Goal: Information Seeking & Learning: Check status

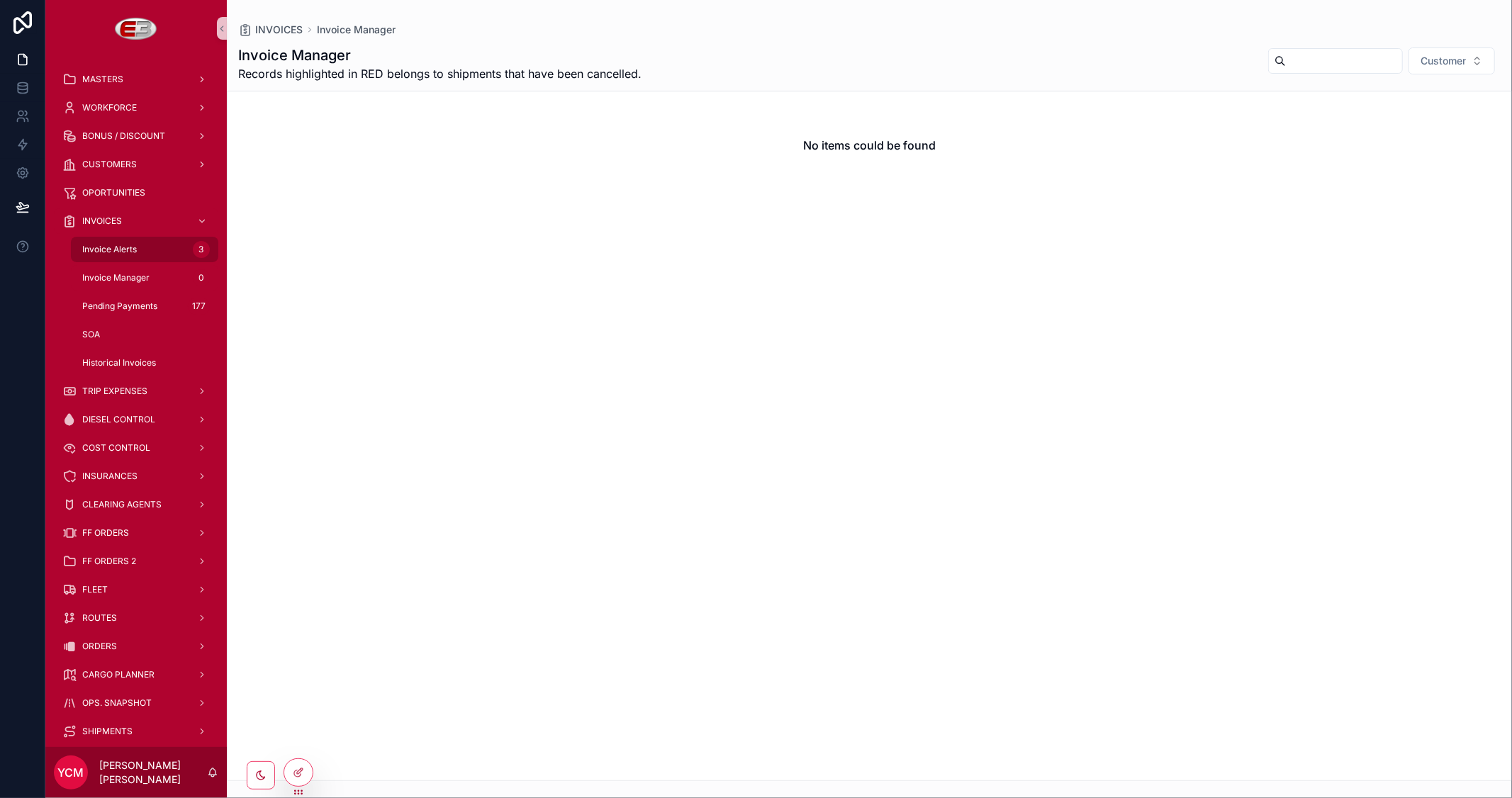
click at [116, 244] on span "Invoice Alerts" at bounding box center [109, 249] width 55 height 11
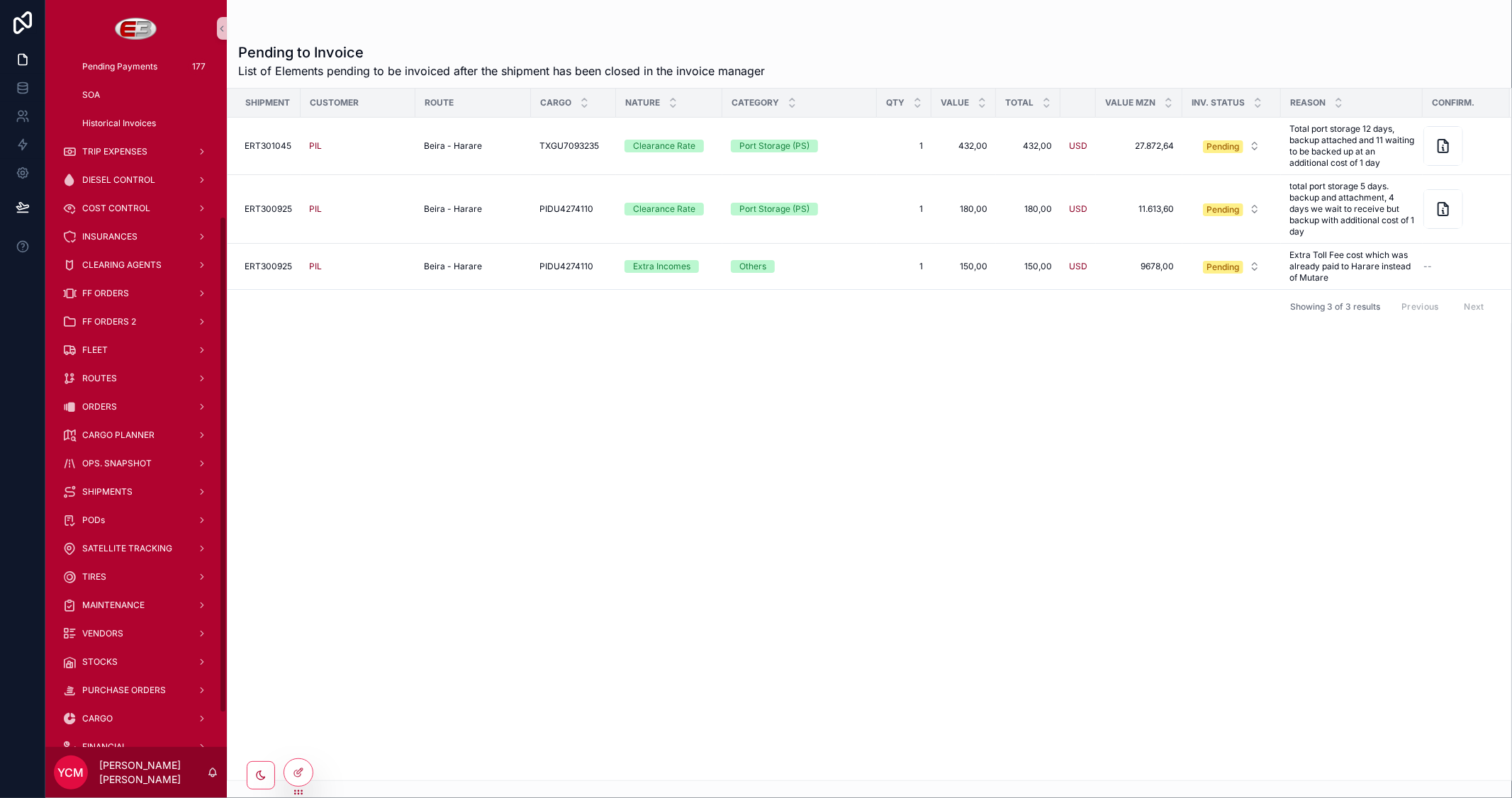
scroll to position [270, 0]
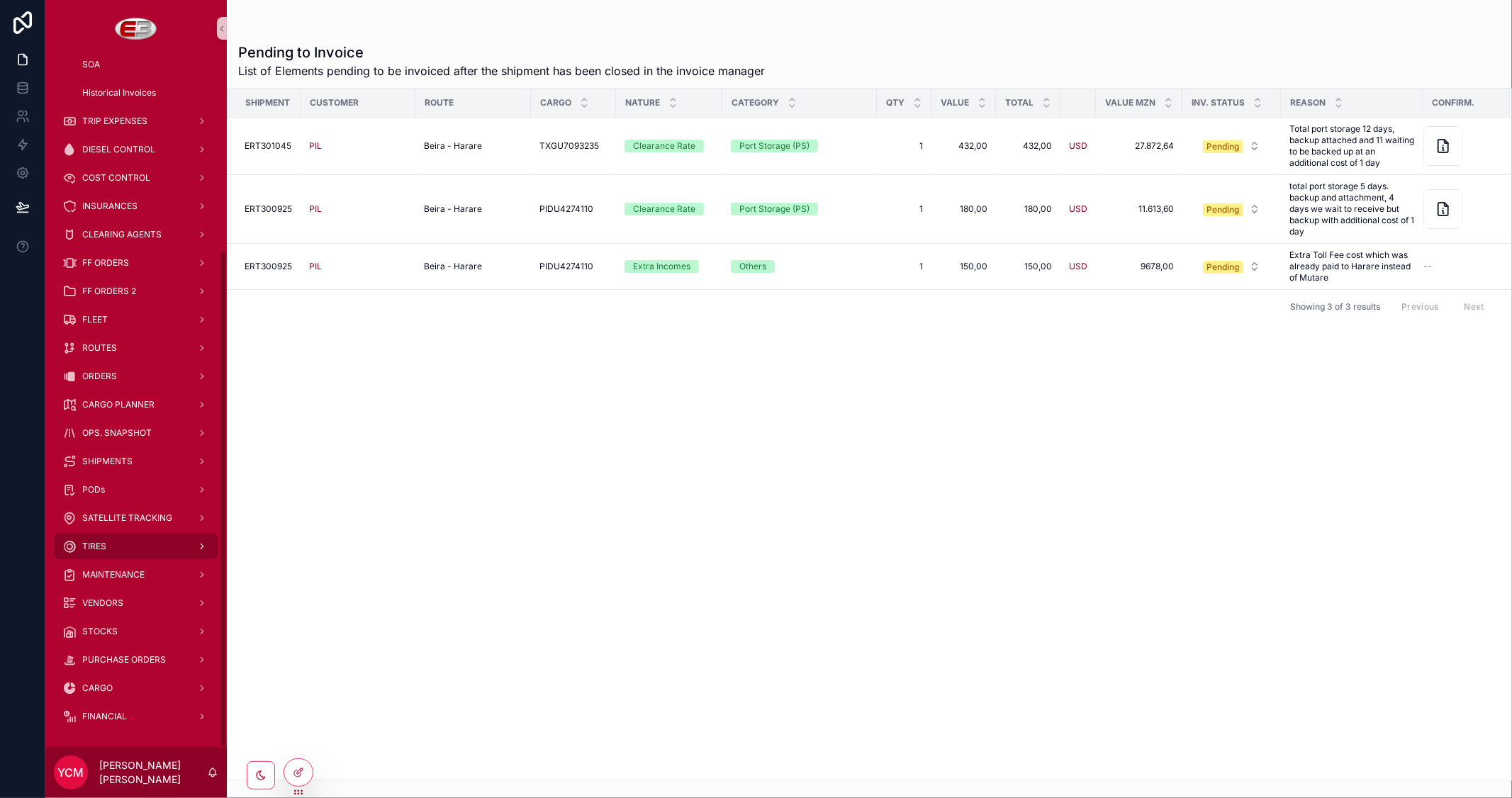
click at [103, 547] on span "TIRES" at bounding box center [94, 546] width 24 height 11
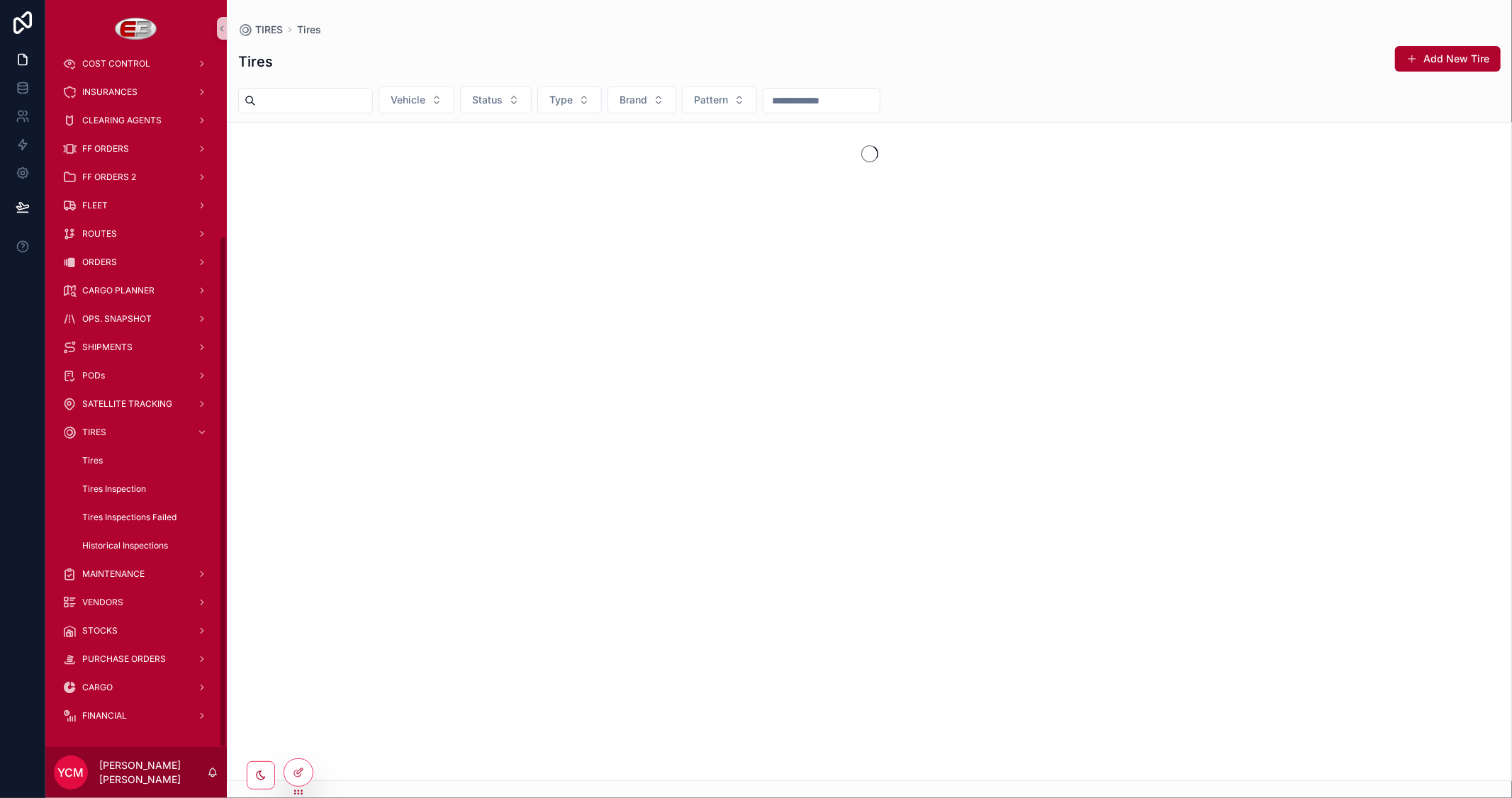
scroll to position [241, 0]
click at [327, 96] on input "scrollable content" at bounding box center [314, 100] width 116 height 20
paste input "********"
type input "********"
click at [110, 479] on div "Tires Inspection" at bounding box center [145, 490] width 131 height 23
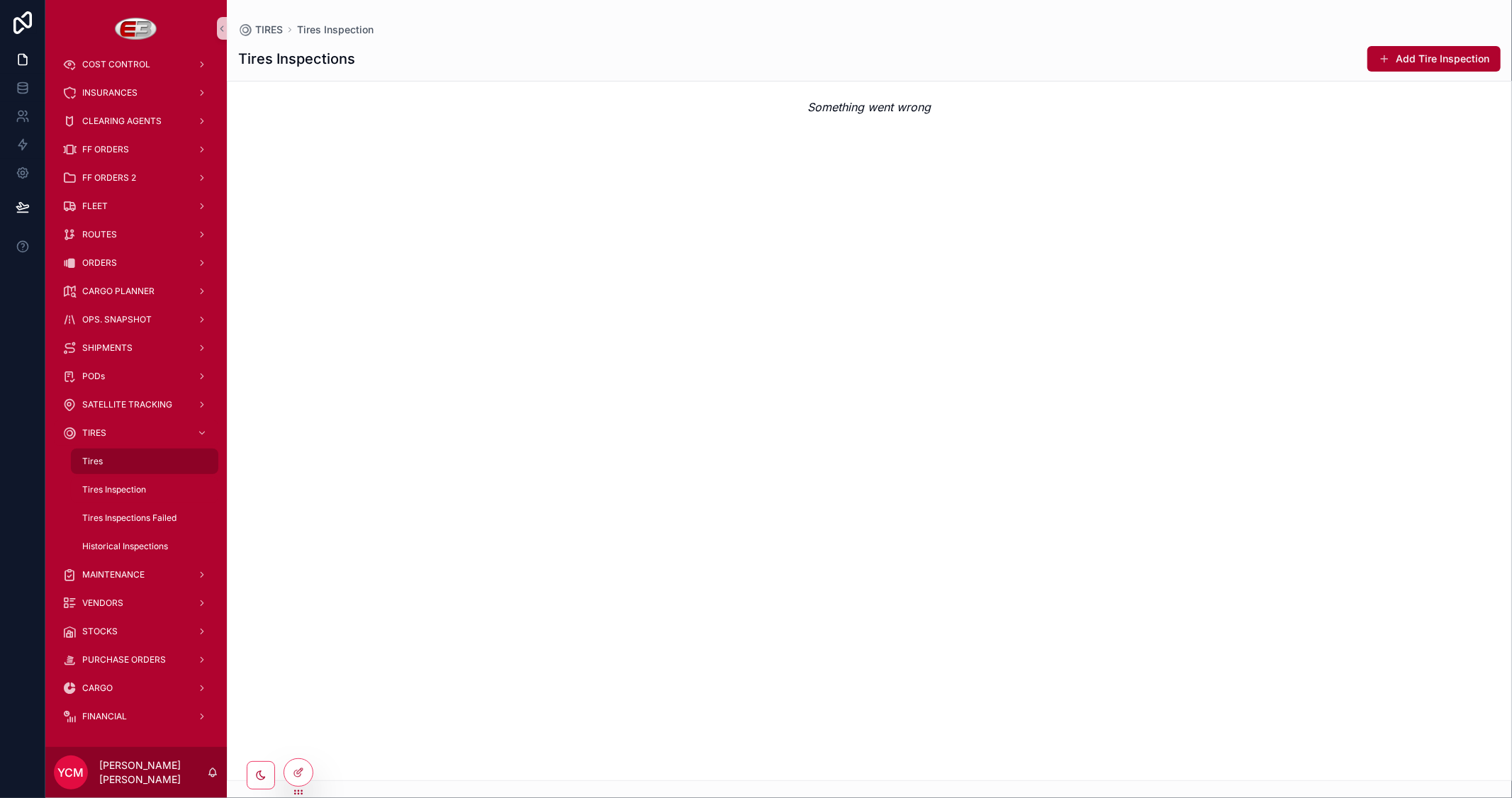
click at [90, 456] on span "Tires" at bounding box center [92, 461] width 21 height 11
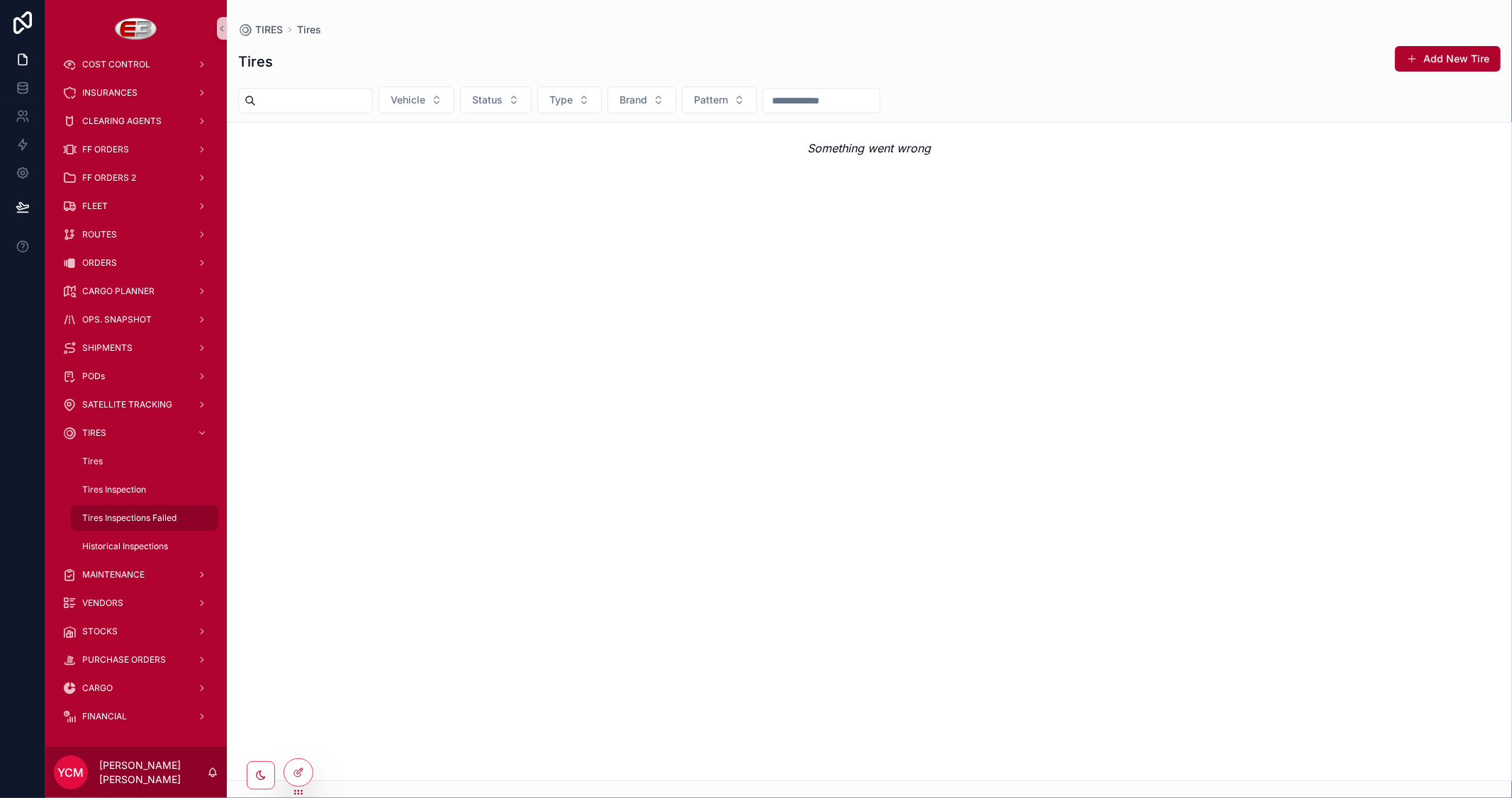
click at [93, 523] on div "Tires Inspections Failed" at bounding box center [145, 518] width 131 height 23
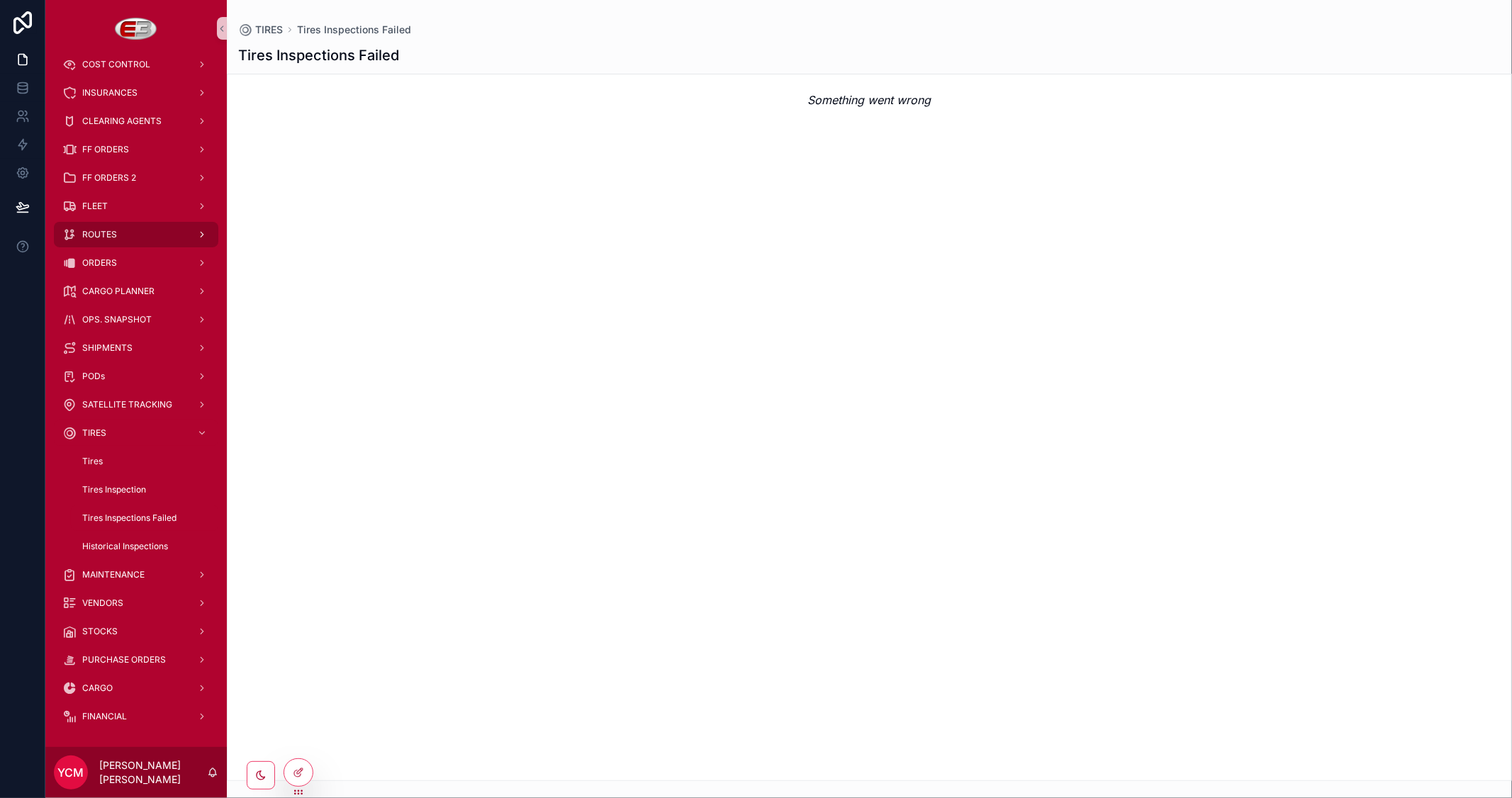
click at [130, 238] on div "ROUTES" at bounding box center [136, 235] width 147 height 23
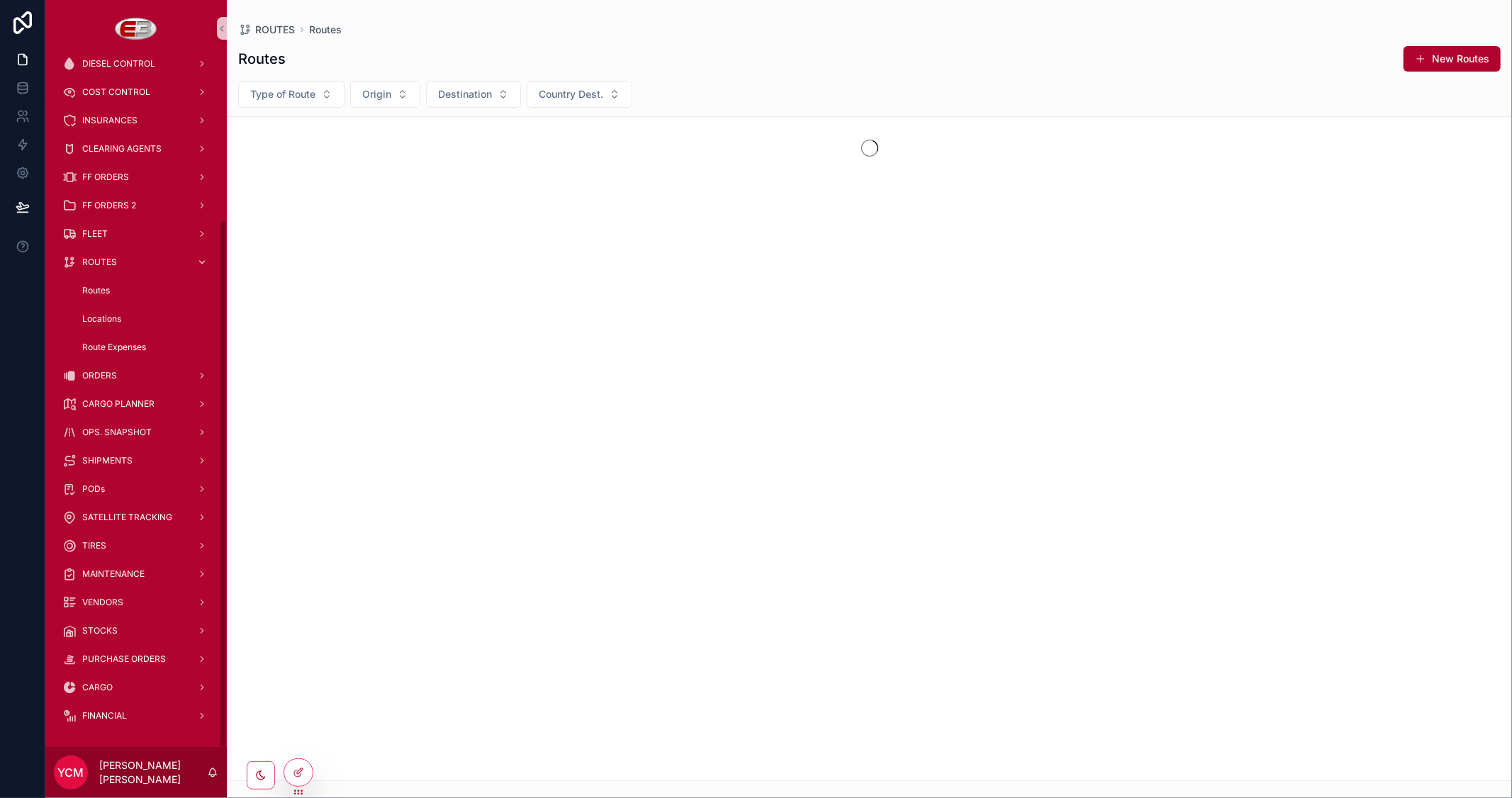
scroll to position [213, 0]
click at [105, 342] on span "Route Expenses" at bounding box center [114, 348] width 64 height 11
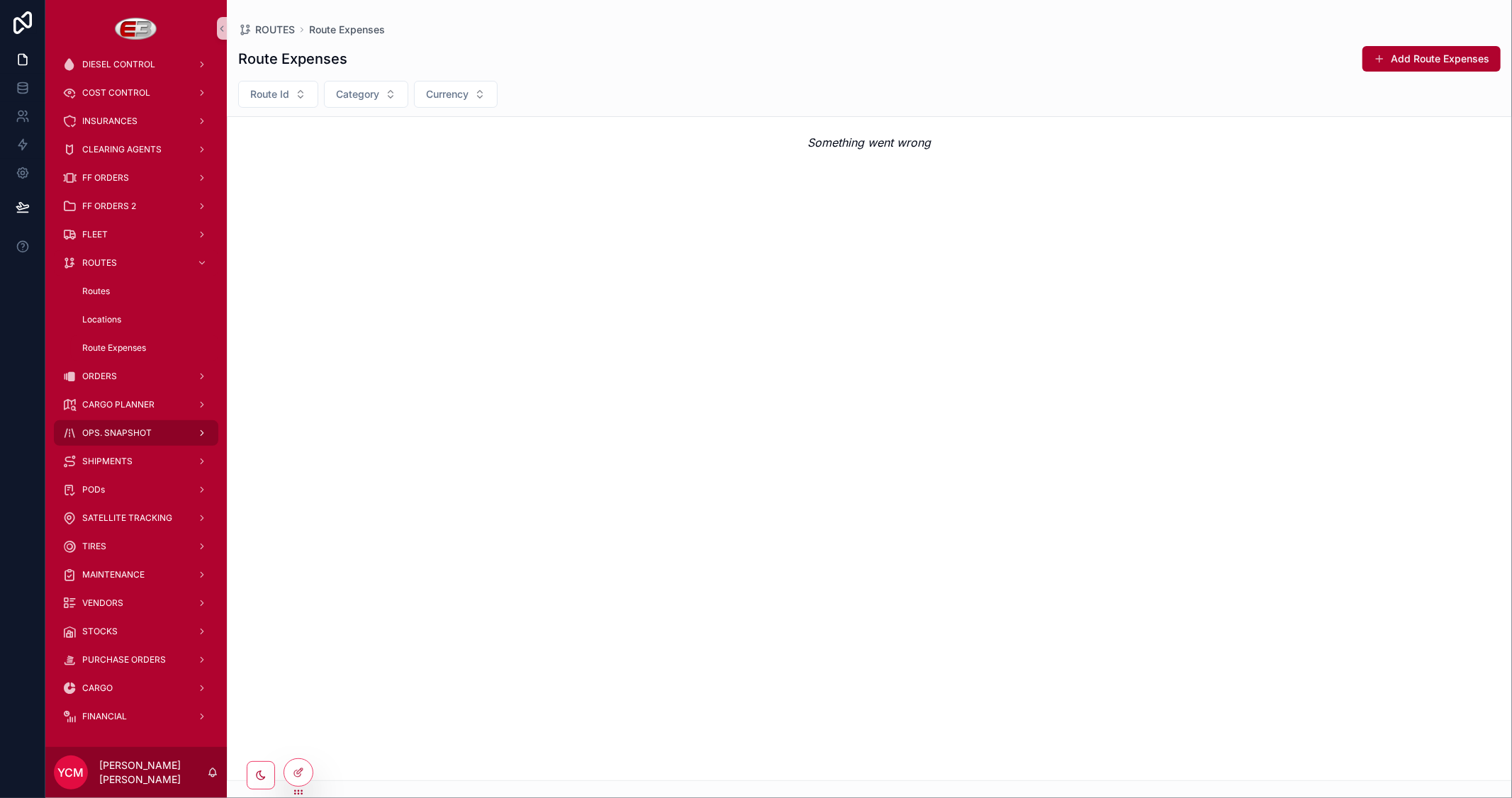
click at [122, 423] on div "OPS. SNAPSHOT" at bounding box center [136, 433] width 147 height 23
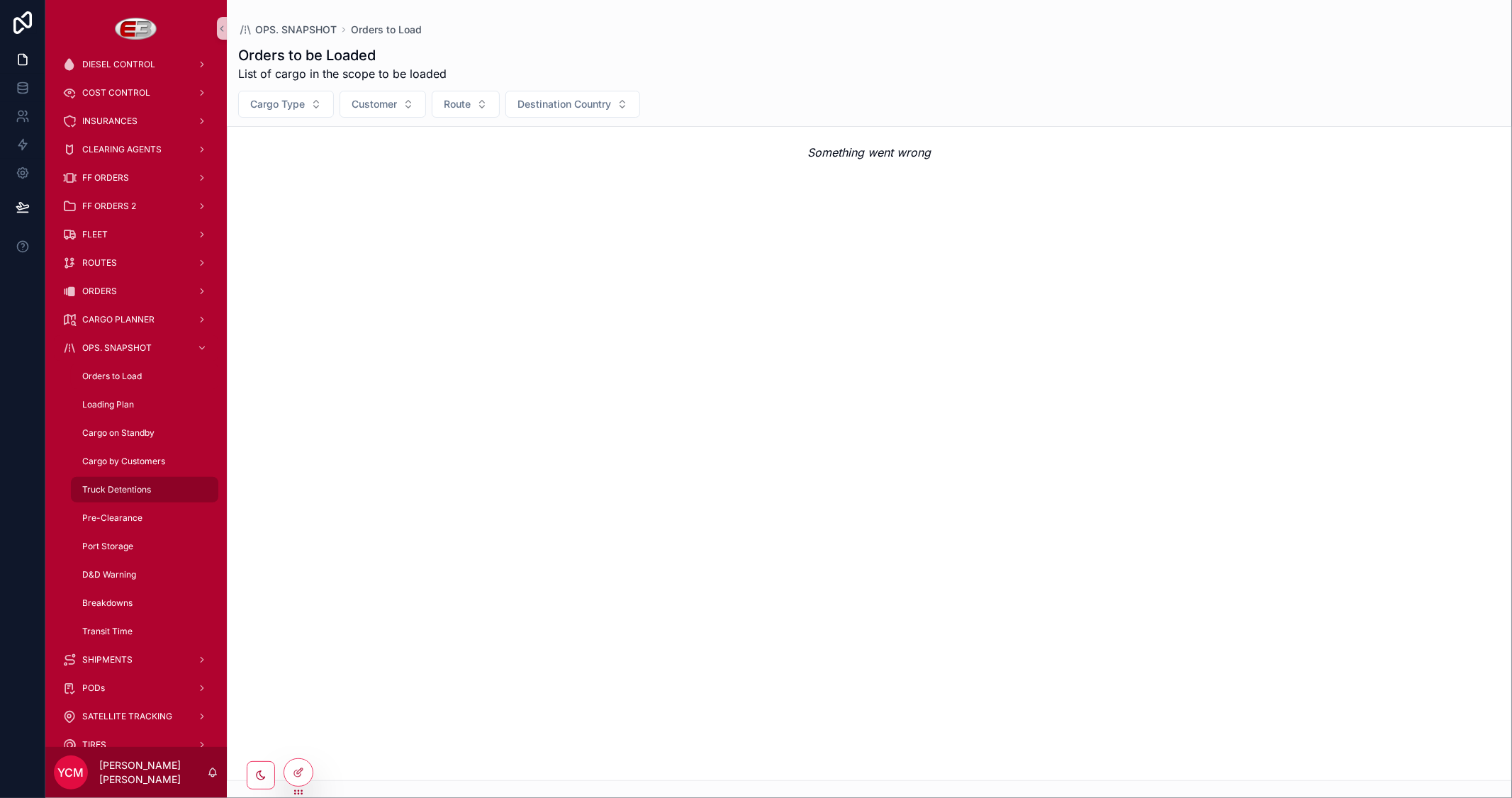
click at [132, 500] on link "Truck Detentions" at bounding box center [144, 490] width 147 height 26
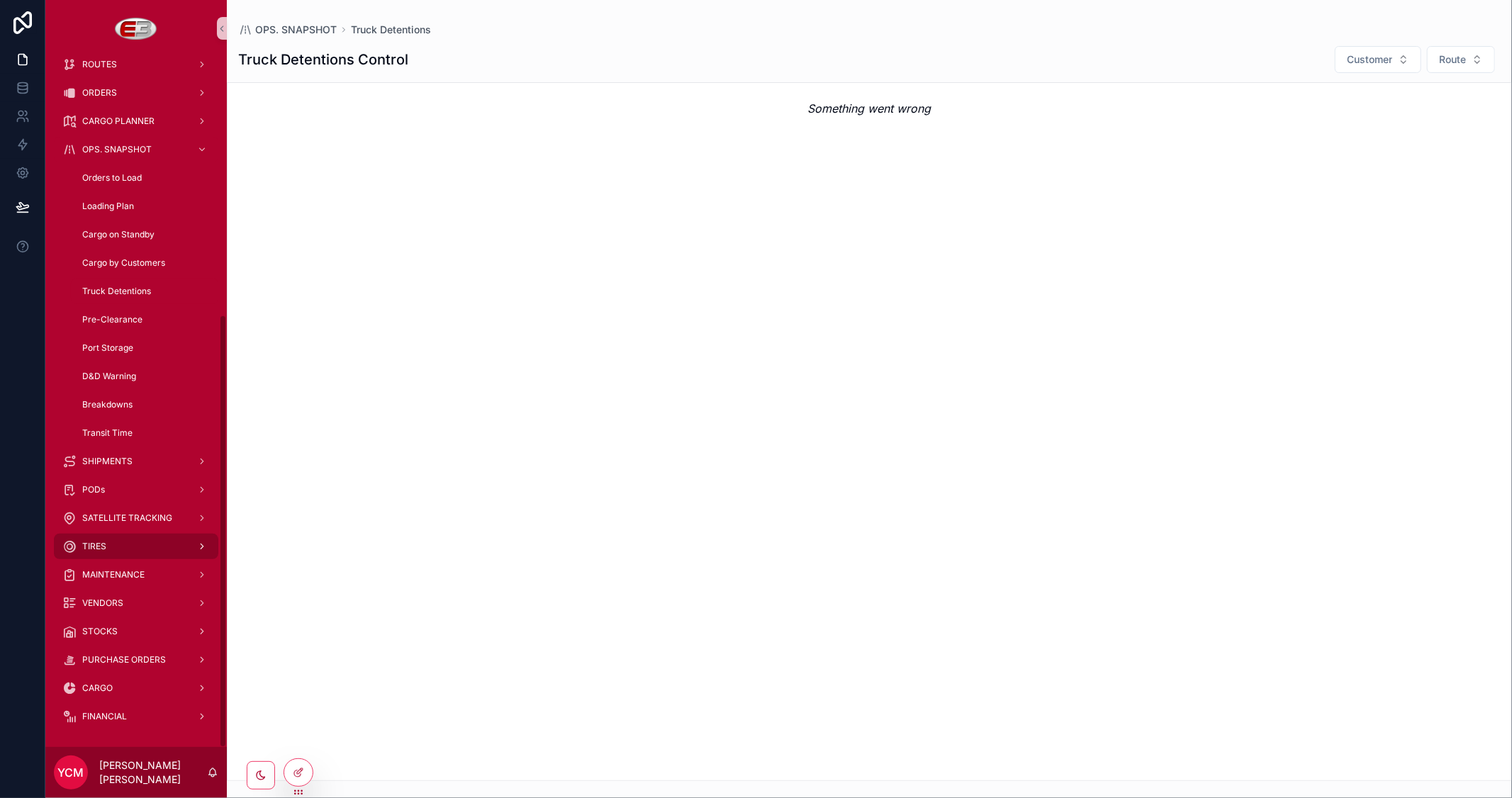
click at [95, 544] on span "TIRES" at bounding box center [94, 546] width 24 height 11
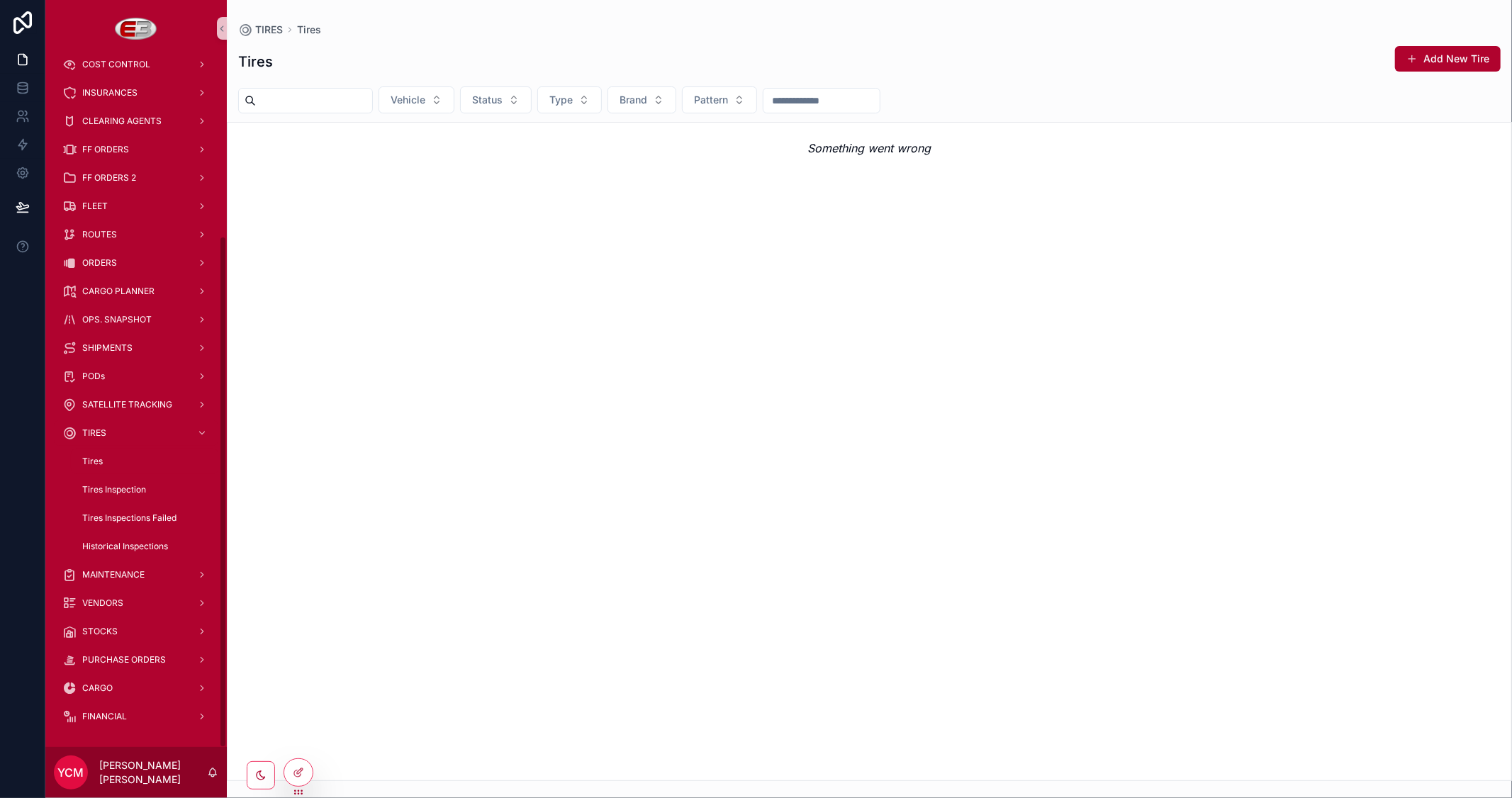
click at [110, 459] on div "Tires" at bounding box center [145, 462] width 131 height 23
click at [109, 486] on span "Tires Inspection" at bounding box center [114, 489] width 64 height 11
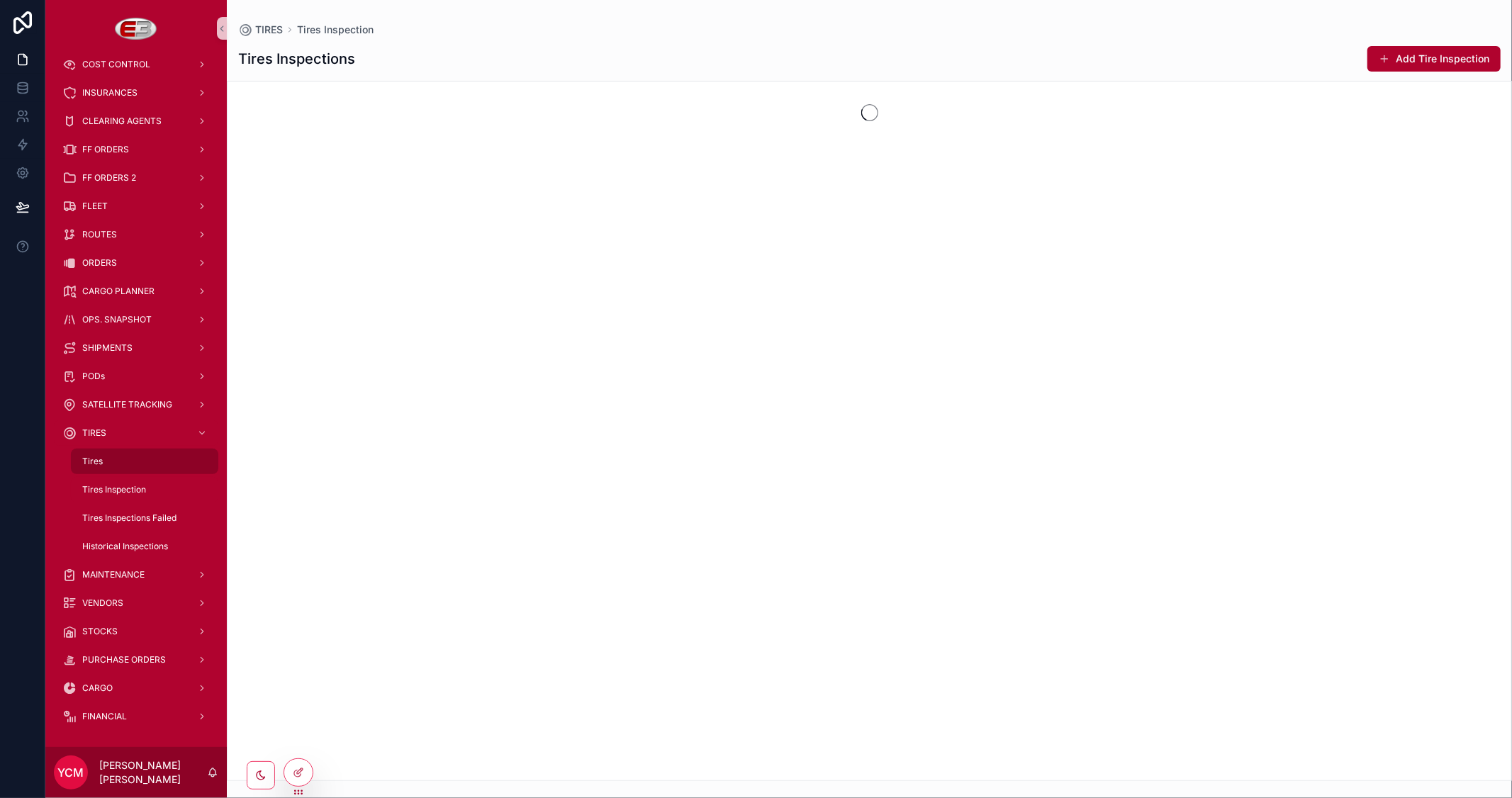
click at [93, 462] on span "Tires" at bounding box center [92, 461] width 21 height 11
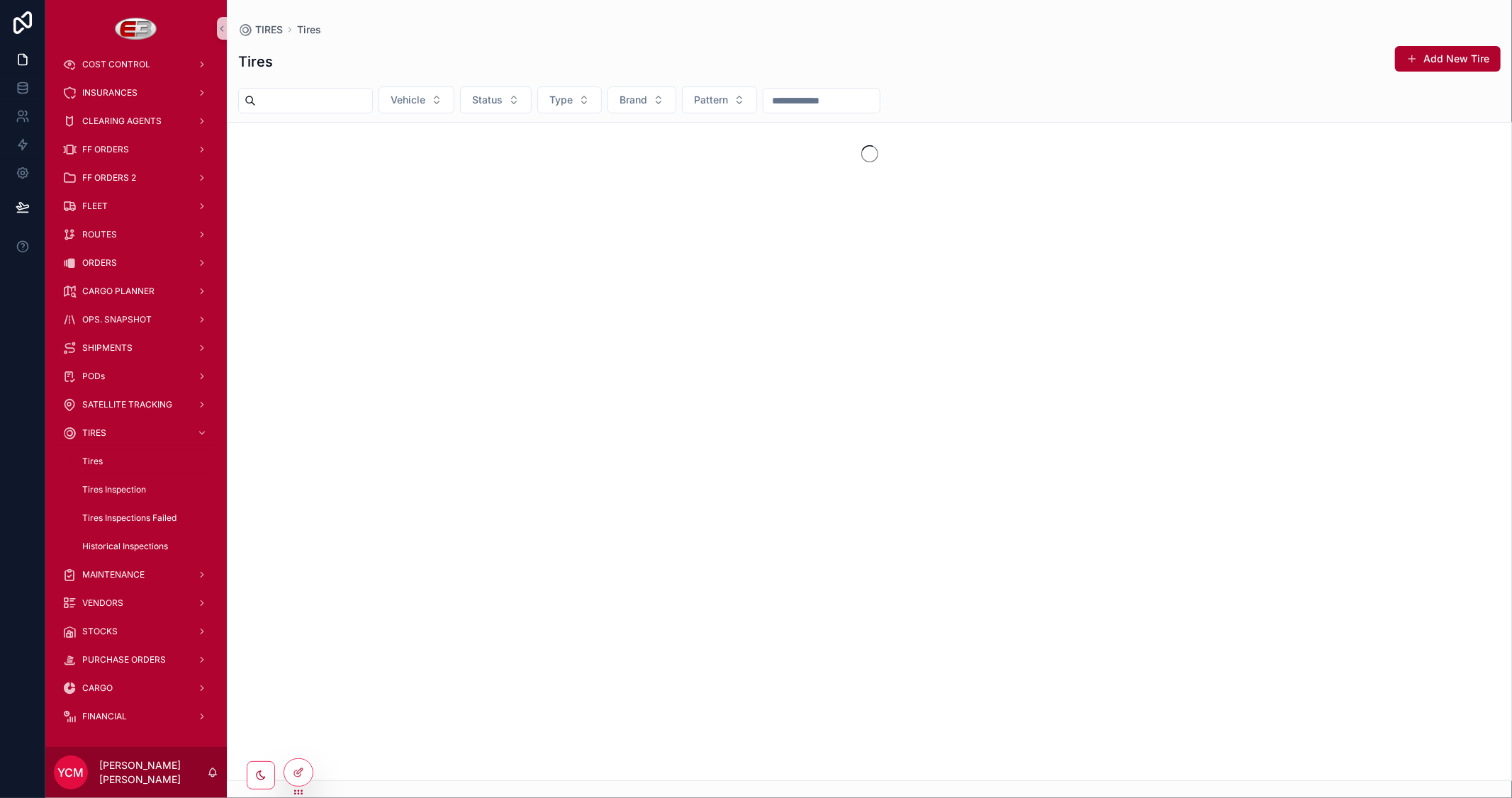
click at [345, 102] on input "scrollable content" at bounding box center [314, 100] width 116 height 20
paste input "********"
type input "********"
click at [115, 508] on div "Tires Inspections Failed" at bounding box center [145, 518] width 131 height 23
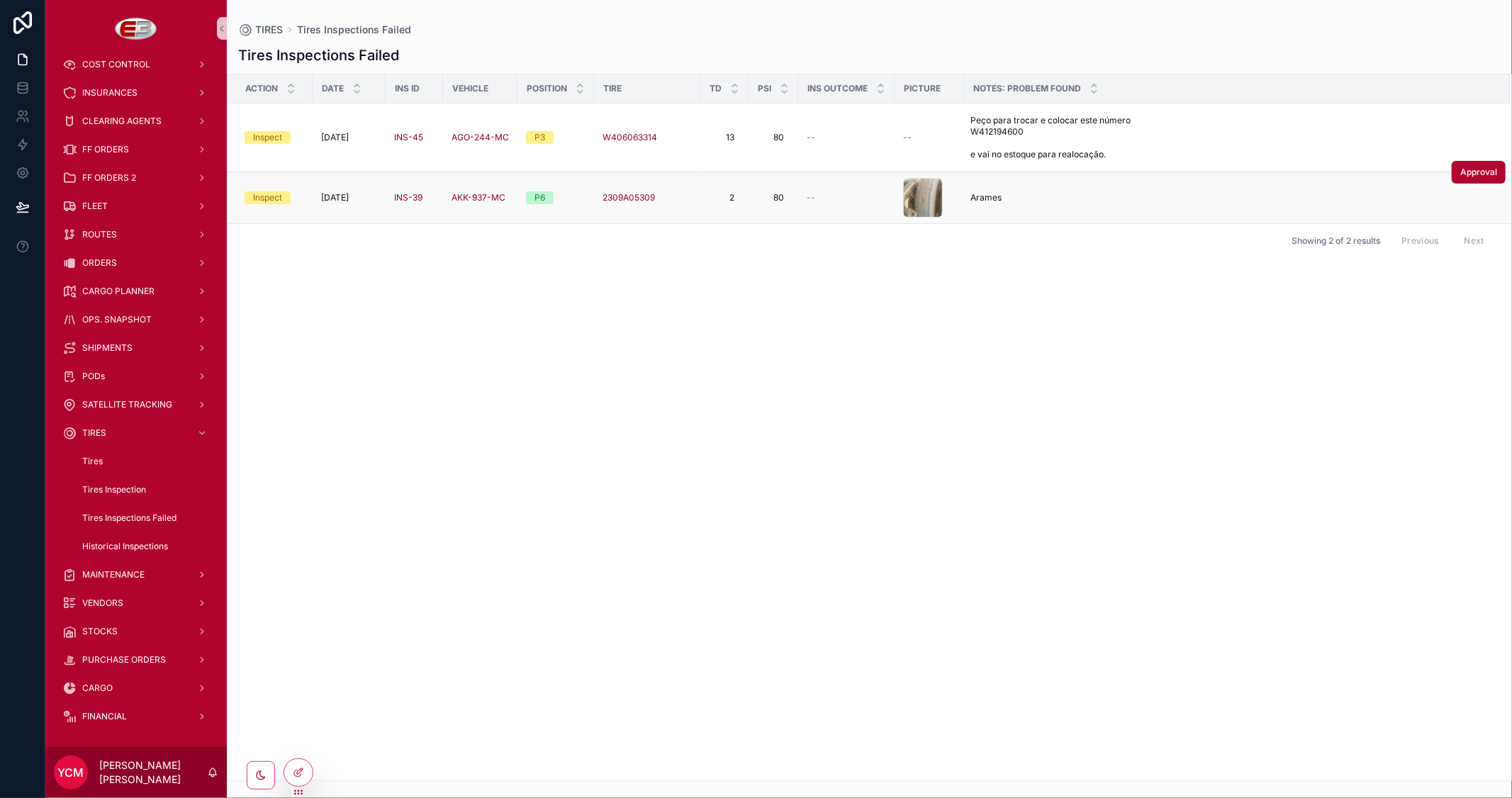
click at [276, 188] on td "Inspect" at bounding box center [270, 198] width 85 height 52
click at [295, 211] on td "Inspect" at bounding box center [270, 198] width 85 height 52
click at [273, 208] on td "Inspect" at bounding box center [270, 198] width 85 height 52
click at [349, 195] on span "[DATE]" at bounding box center [335, 197] width 27 height 11
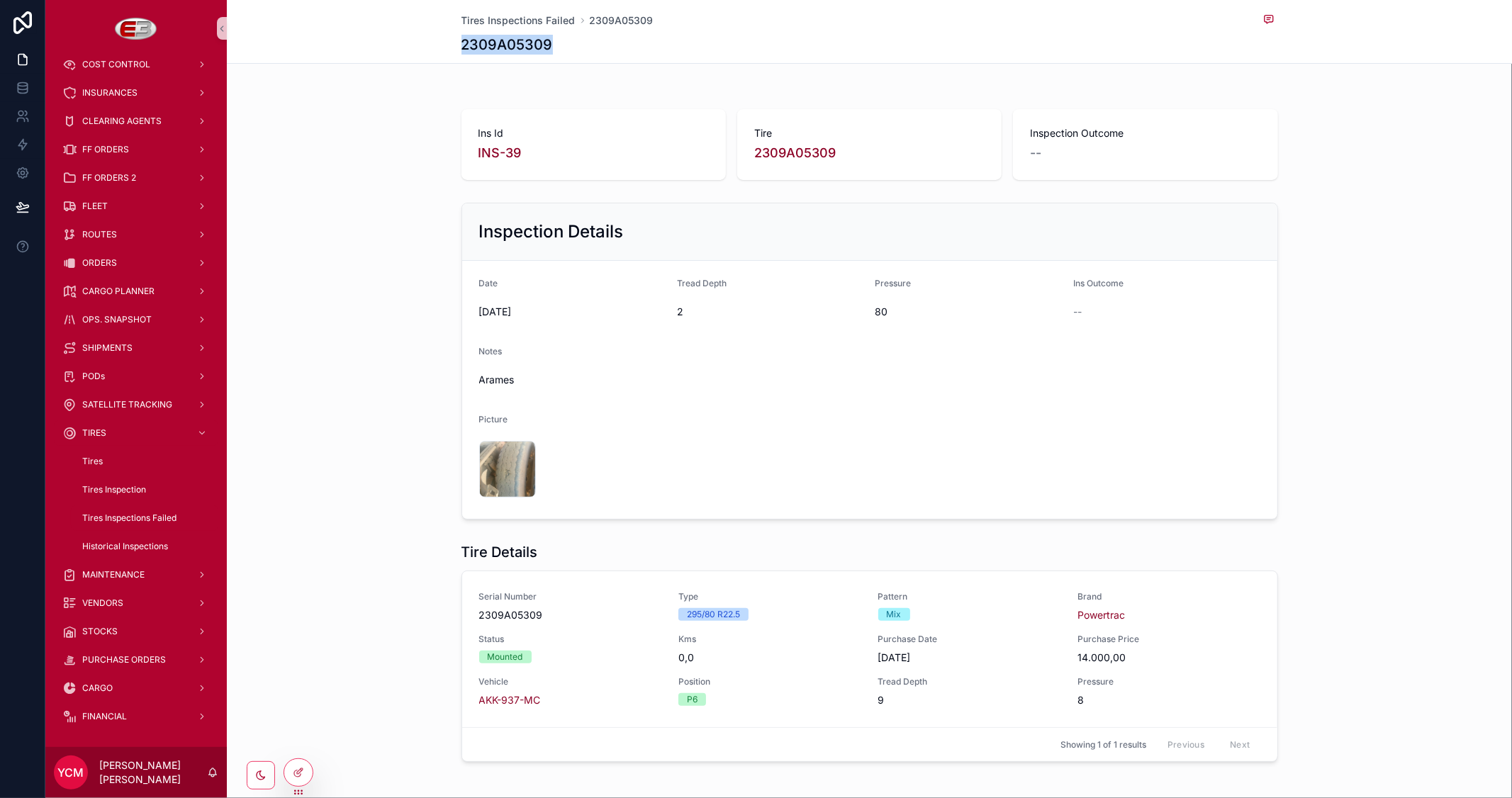
drag, startPoint x: 479, startPoint y: 39, endPoint x: 451, endPoint y: 39, distance: 28.0
click at [451, 39] on div "Tires Inspections Failed 2309A05309 2309A05309" at bounding box center [870, 32] width 1285 height 64
copy h1 "2309A05309"
click at [404, 137] on div "Ins Id INS-39 Tire 2309A05309 Inspection Outcome --" at bounding box center [870, 144] width 1285 height 82
click at [498, 18] on span "Tires Inspections Failed" at bounding box center [519, 21] width 114 height 14
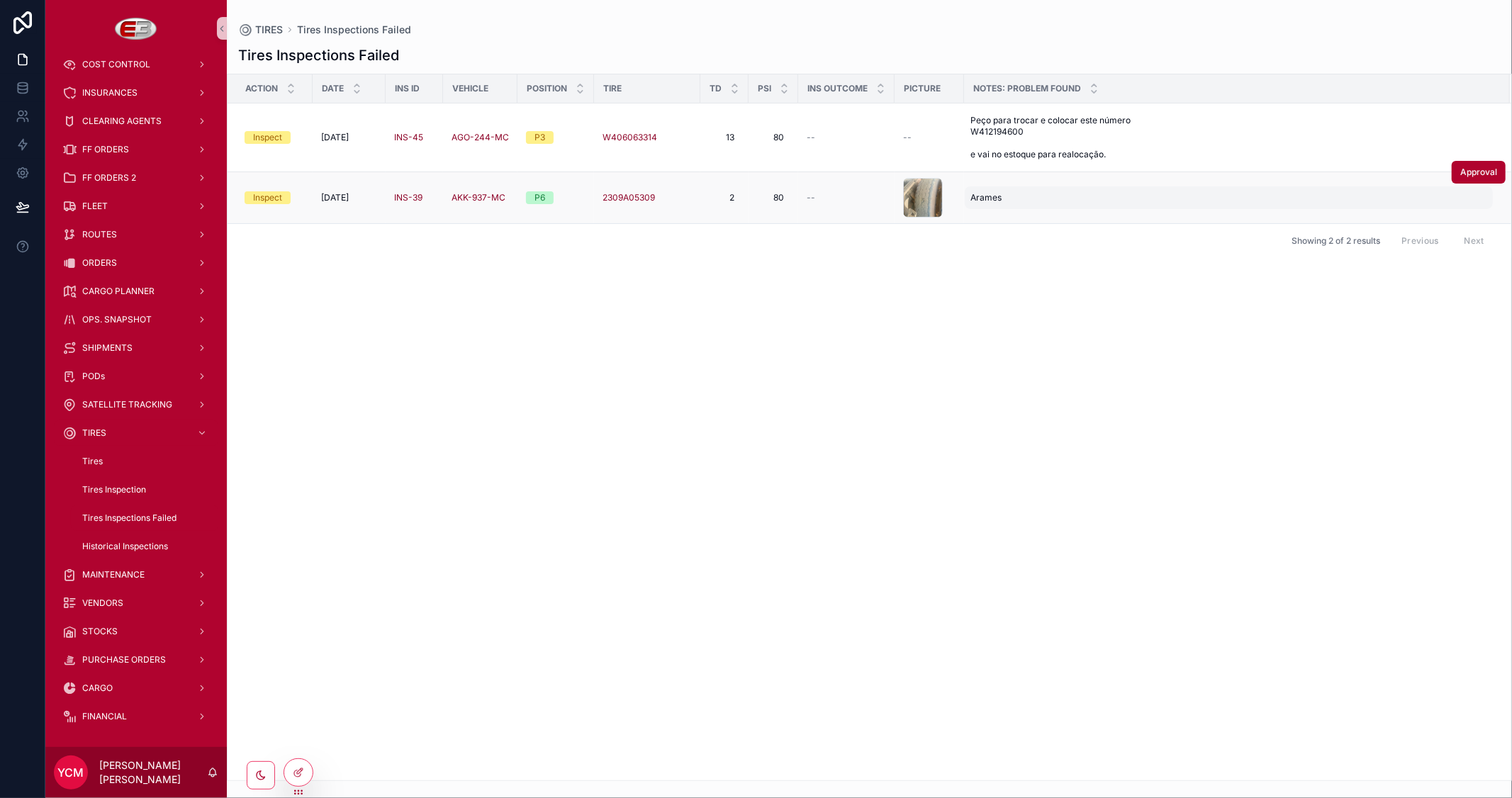
click at [1037, 197] on div "[PERSON_NAME]" at bounding box center [1228, 197] width 528 height 23
click at [1032, 216] on textarea "******" at bounding box center [1040, 227] width 134 height 43
type textarea "**********"
click at [1141, 216] on icon "scrollable content" at bounding box center [1144, 216] width 11 height 11
click at [0, 0] on span "Approval" at bounding box center [0, 0] width 0 height 0
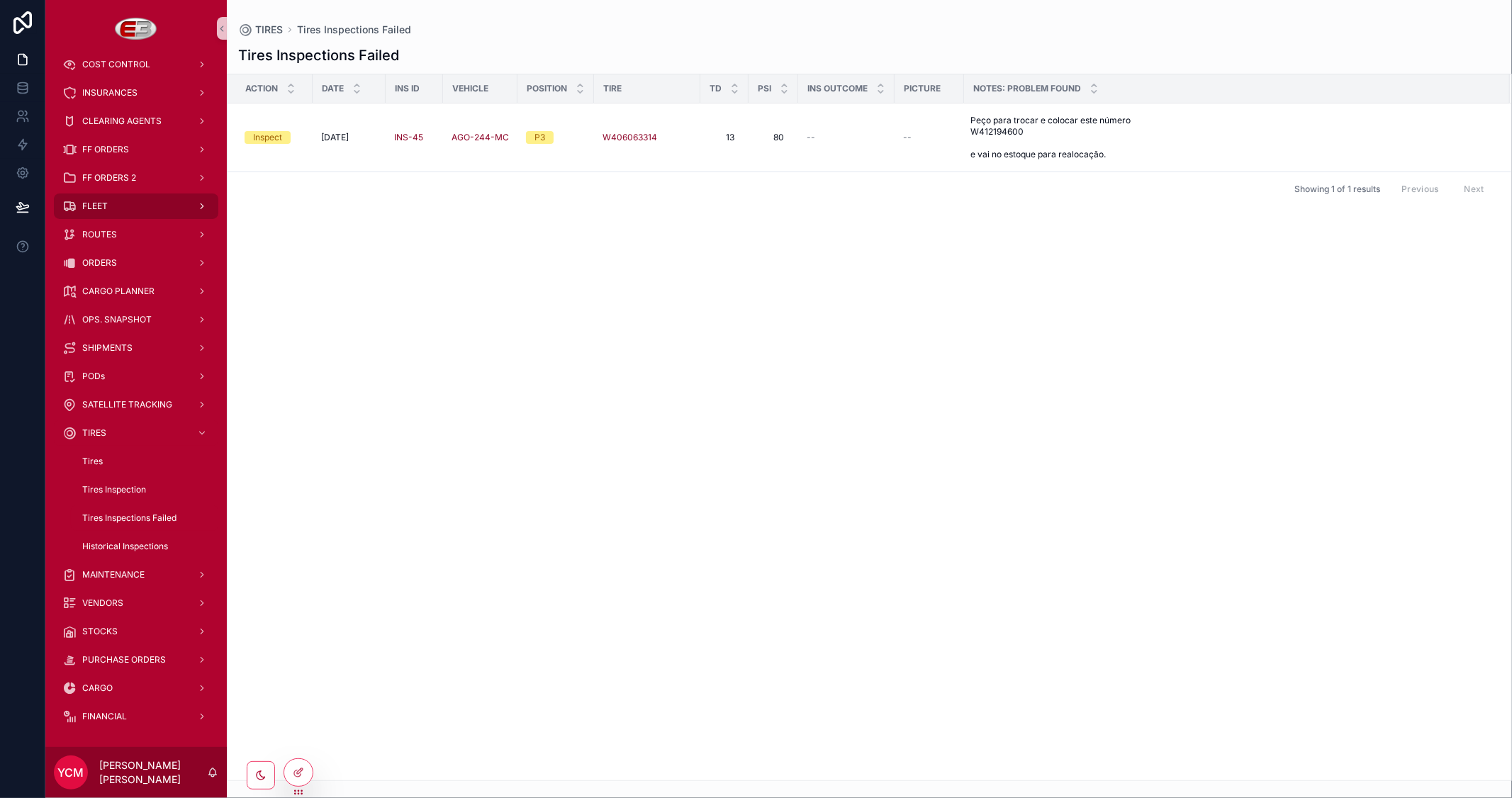
click at [103, 201] on span "FLEET" at bounding box center [95, 206] width 26 height 11
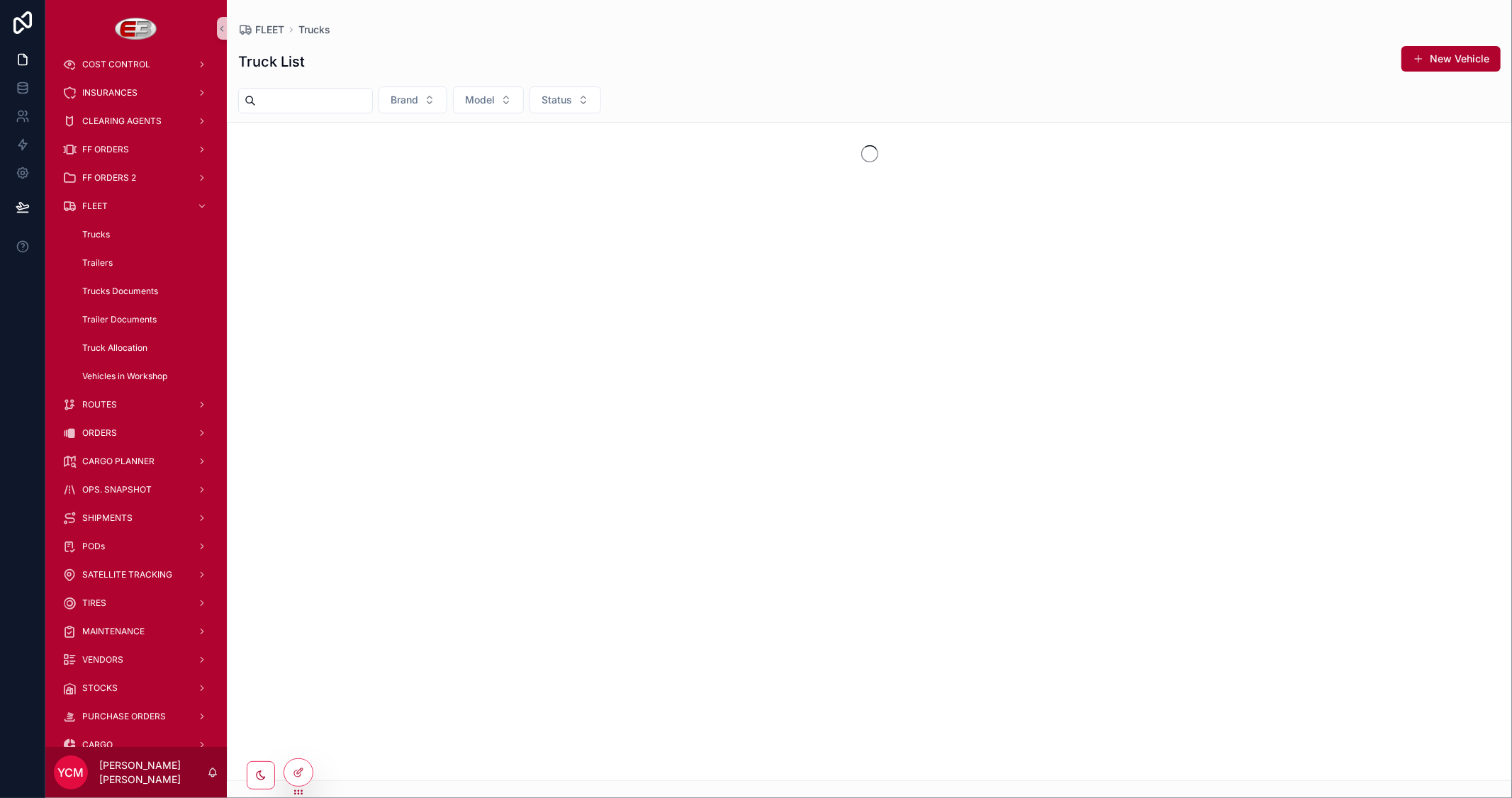
click at [322, 102] on input "scrollable content" at bounding box center [314, 100] width 116 height 20
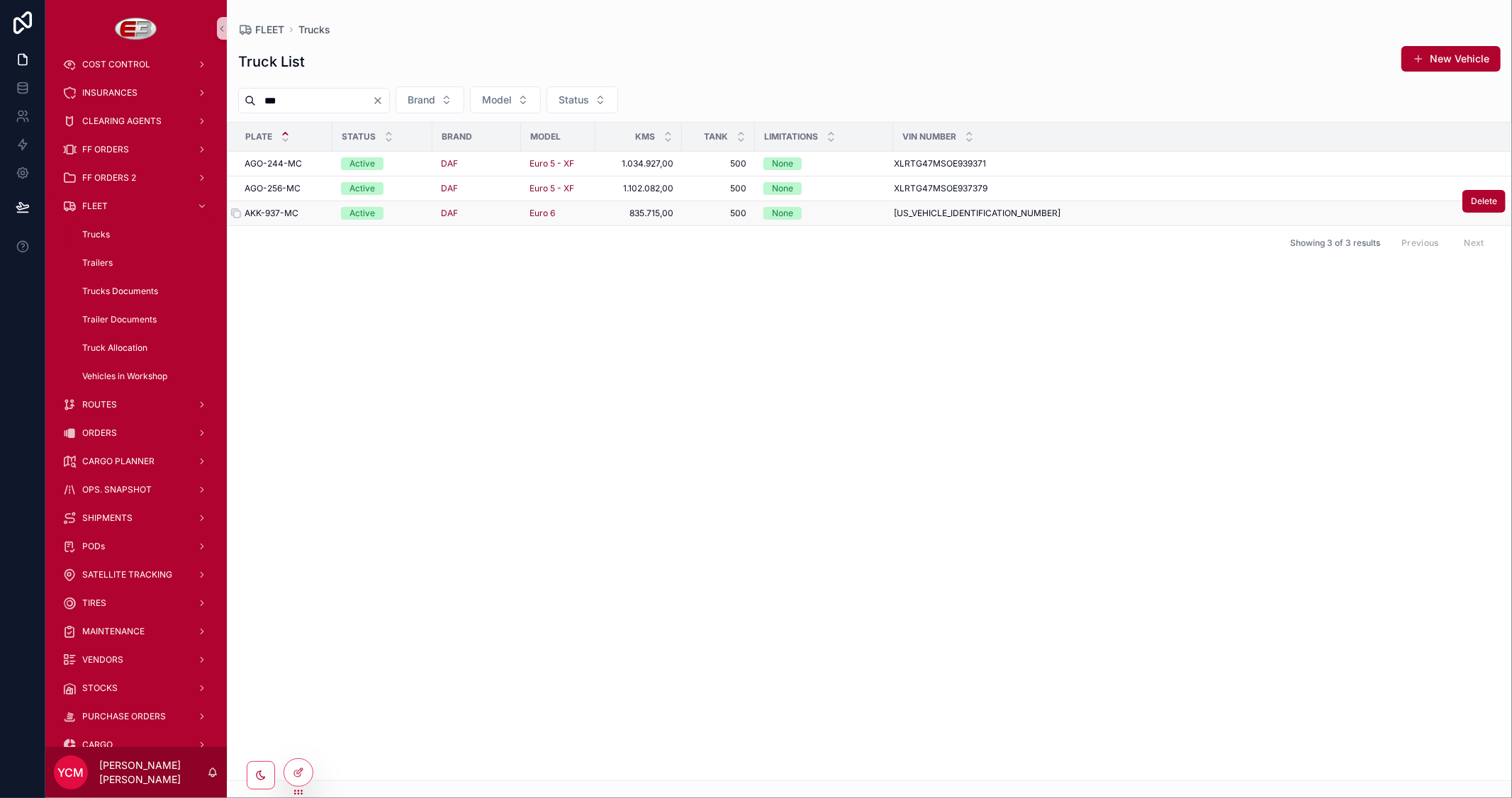
type input "***"
click at [273, 215] on span "AKK-937-MC" at bounding box center [271, 213] width 54 height 11
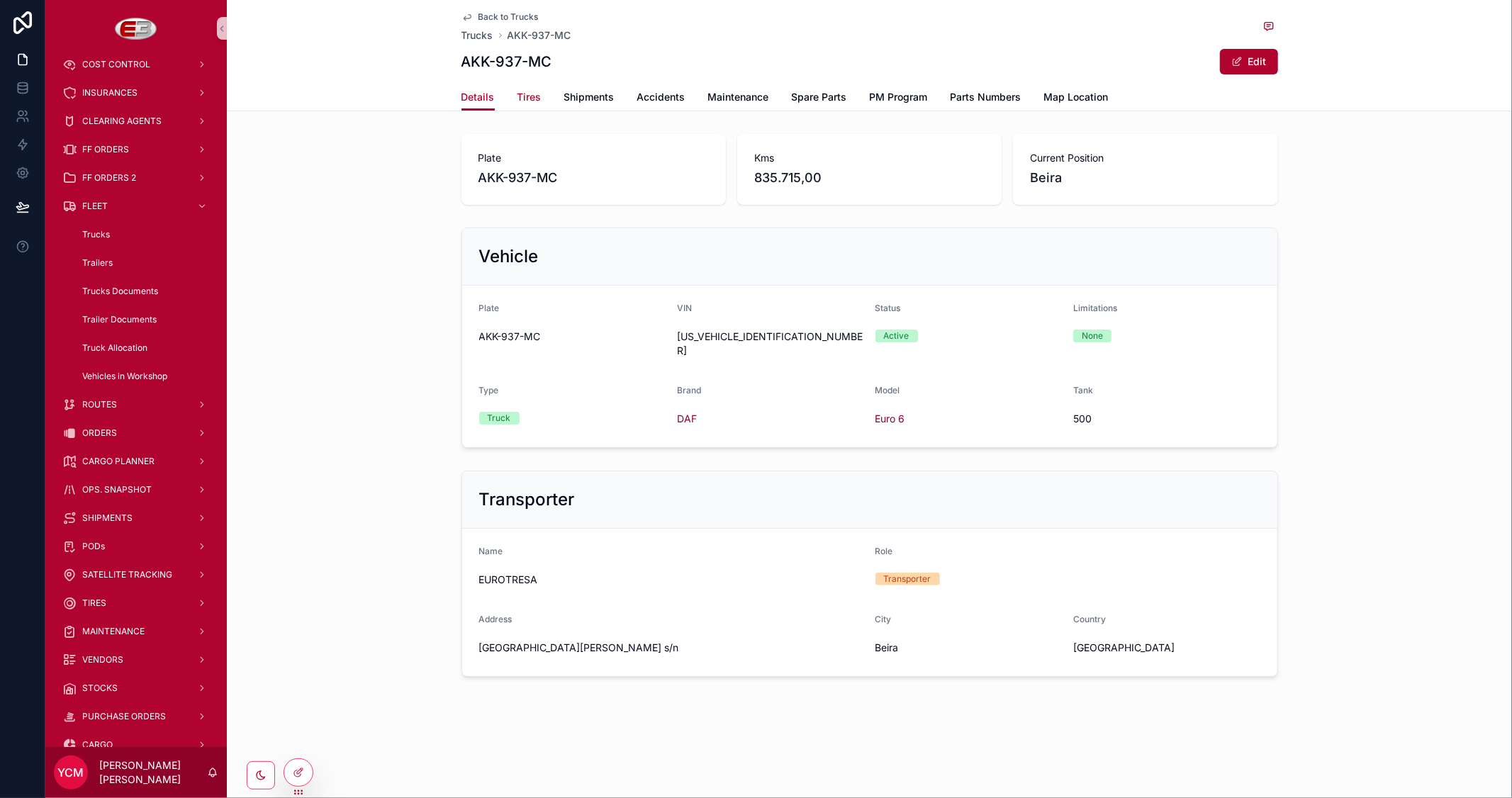
click at [526, 90] on span "Tires" at bounding box center [529, 97] width 24 height 14
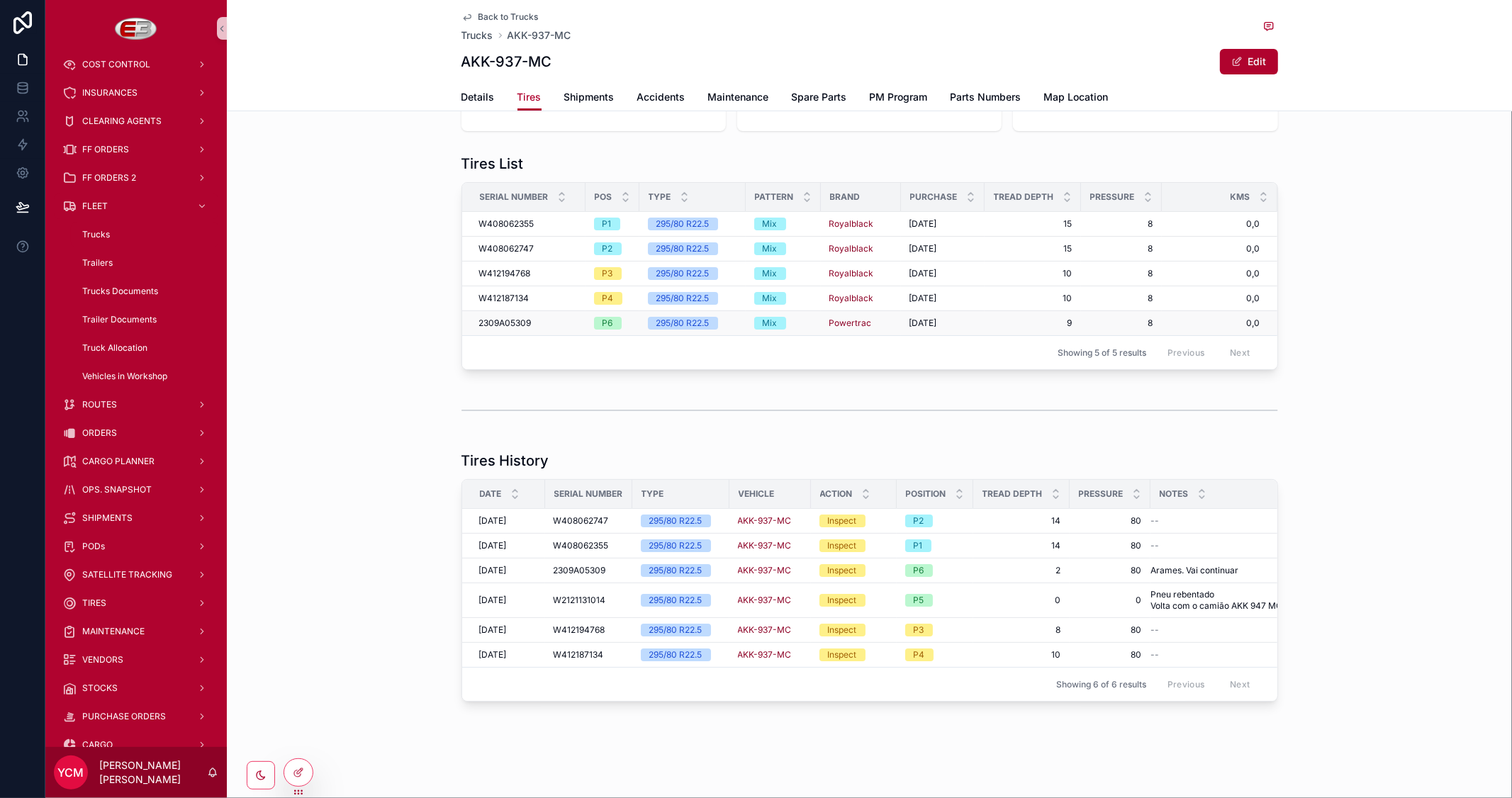
scroll to position [81, 0]
